Goal: Task Accomplishment & Management: Manage account settings

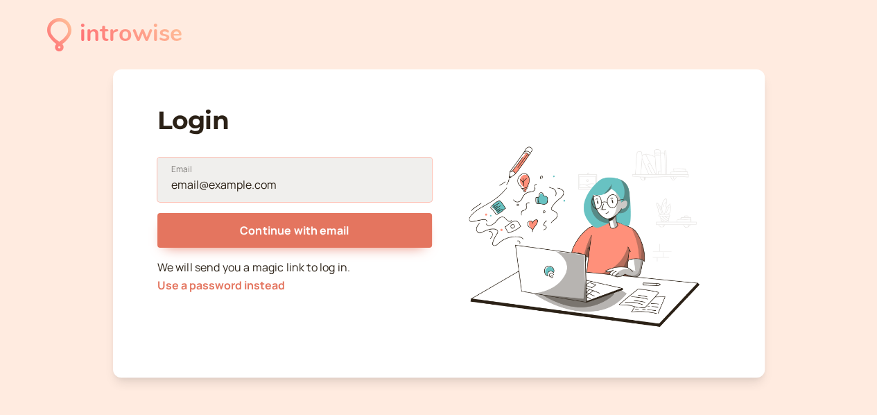
click at [211, 170] on input "Email" at bounding box center [294, 179] width 275 height 44
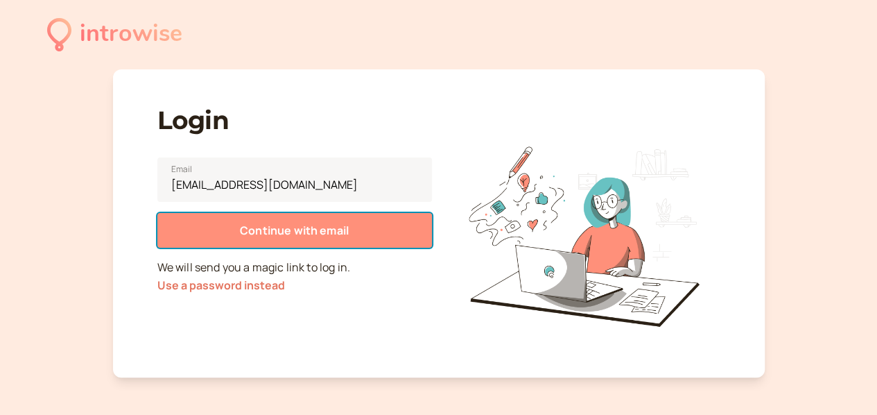
click at [283, 232] on span "Continue with email" at bounding box center [294, 230] width 109 height 15
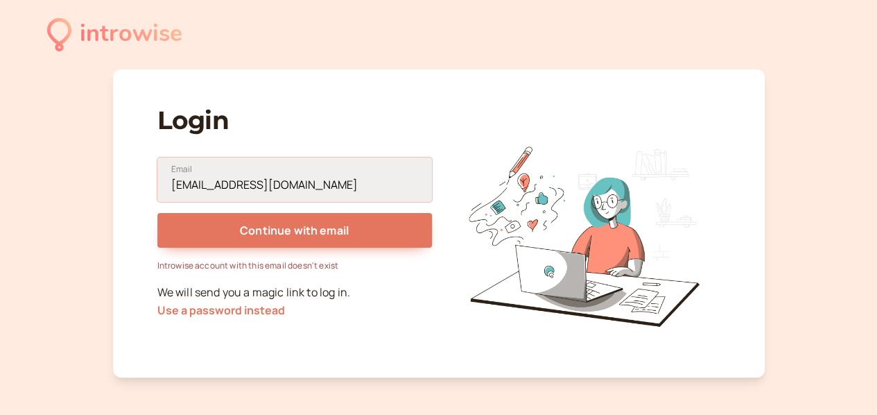
click at [293, 187] on input "rnovotna@zoho.com" at bounding box center [294, 179] width 275 height 44
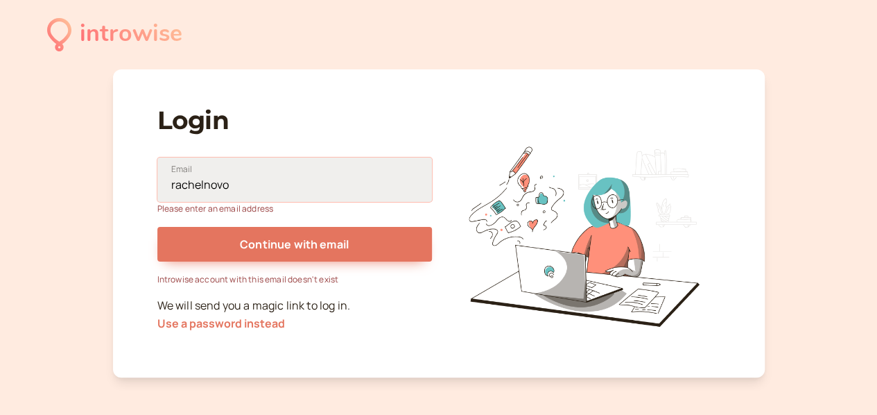
type input "rachelnovotna@zoho.eu"
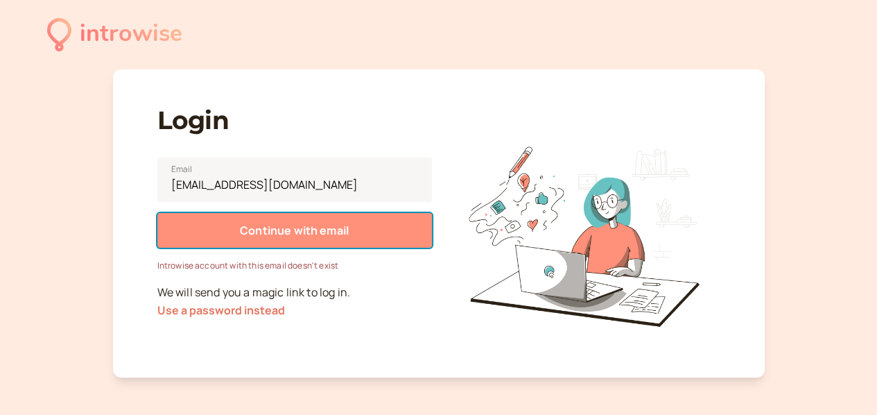
click at [320, 235] on span "Continue with email" at bounding box center [294, 230] width 109 height 15
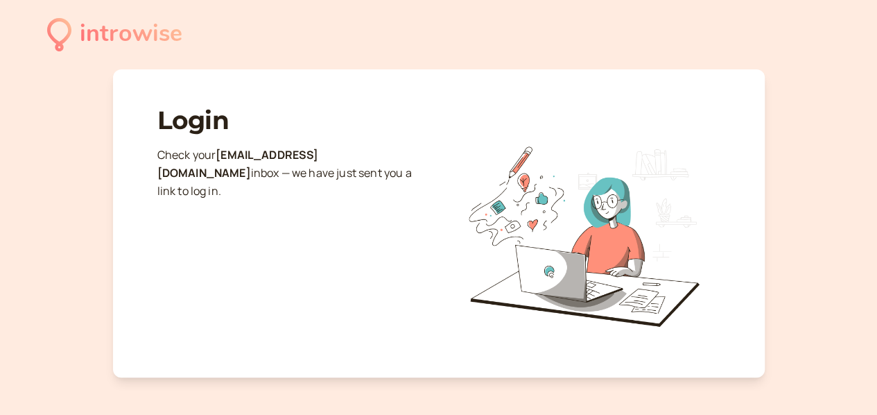
click at [789, 35] on header "introwise" at bounding box center [438, 34] width 783 height 69
